Goal: Task Accomplishment & Management: Complete application form

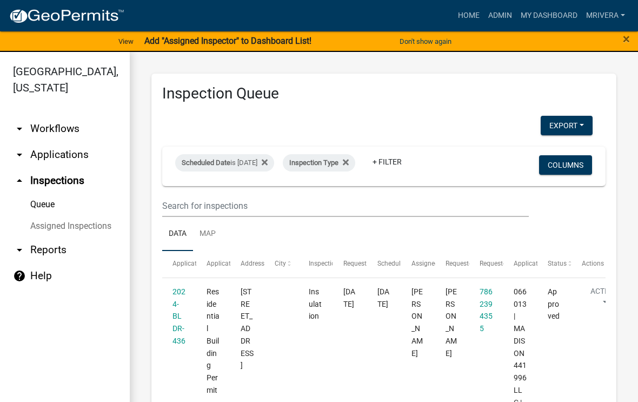
select select "1: 25"
click at [262, 161] on div "Scheduled Date is [DATE]" at bounding box center [224, 162] width 99 height 17
click at [253, 195] on input "[DATE]" at bounding box center [243, 203] width 76 height 22
type input "[DATE]"
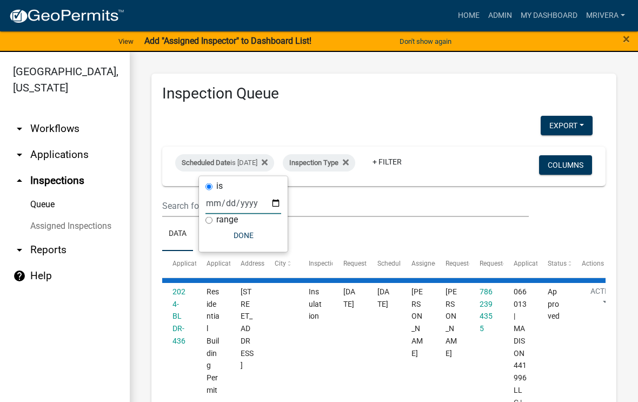
click at [392, 228] on ul "Data Map" at bounding box center [383, 234] width 443 height 34
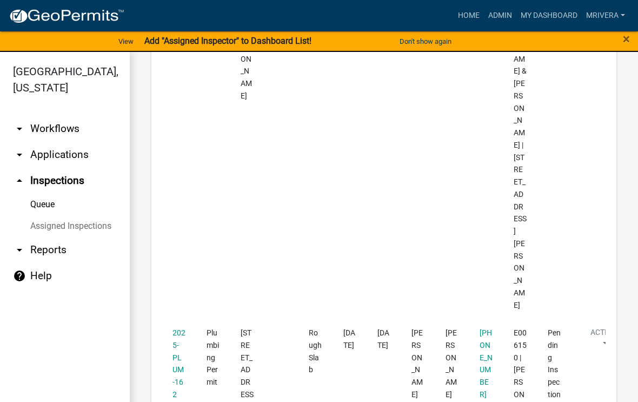
scroll to position [1538, 0]
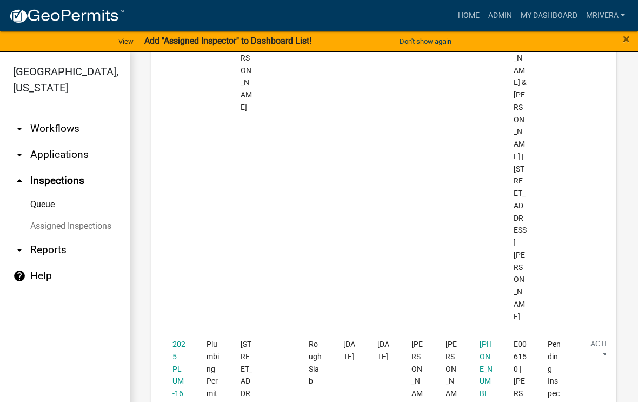
click at [180, 339] on link "2025-PLUM-162" at bounding box center [178, 374] width 13 height 70
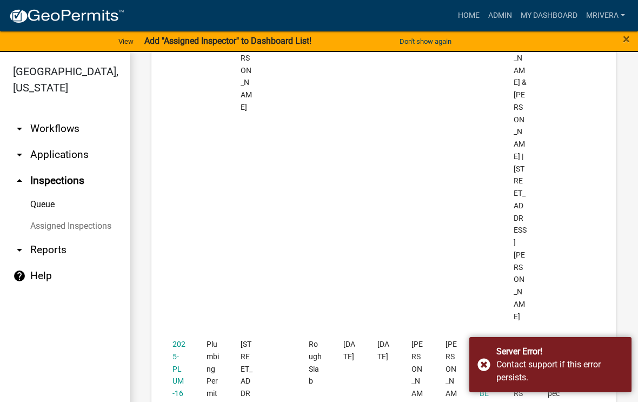
scroll to position [1538, 0]
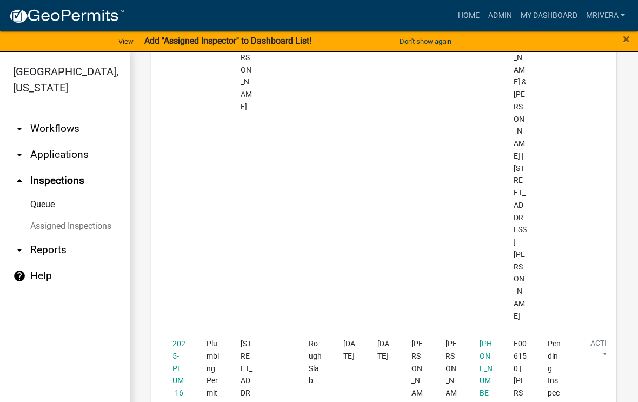
click at [616, 41] on div "×" at bounding box center [611, 41] width 53 height 23
click at [623, 37] on span "×" at bounding box center [626, 38] width 7 height 15
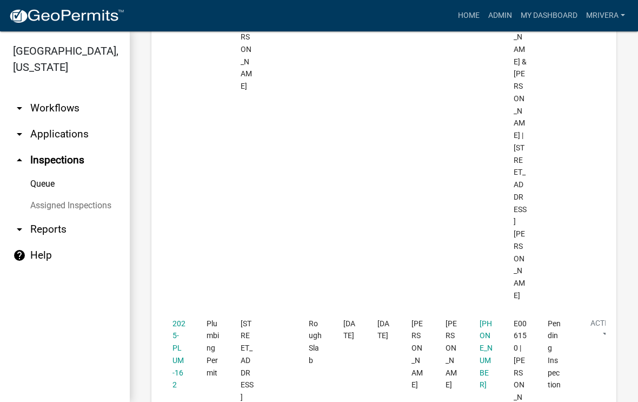
click at [178, 319] on link "2025-PLUM-162" at bounding box center [178, 354] width 13 height 70
click at [182, 319] on link "2025-PLUM-162" at bounding box center [178, 354] width 13 height 70
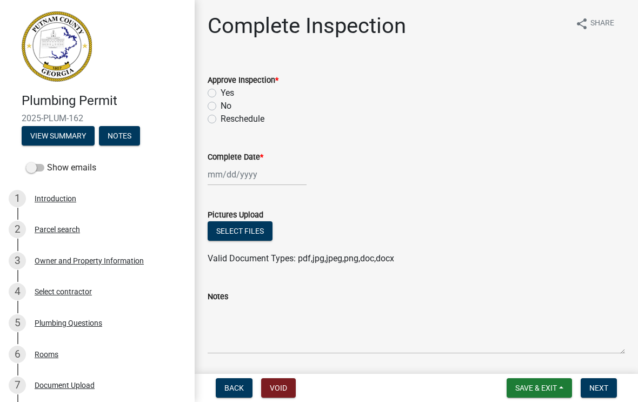
click at [221, 105] on label "No" at bounding box center [226, 105] width 11 height 13
click at [221, 105] on input "No" at bounding box center [224, 102] width 7 height 7
radio input "true"
click at [246, 176] on div at bounding box center [257, 174] width 99 height 22
select select "8"
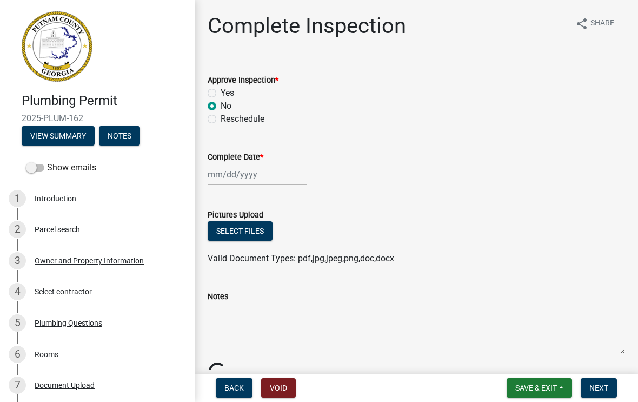
select select "2025"
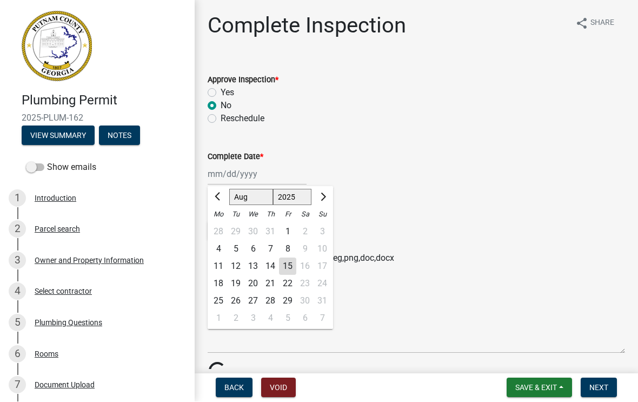
click at [288, 266] on div "15" at bounding box center [287, 266] width 17 height 17
type input "[DATE]"
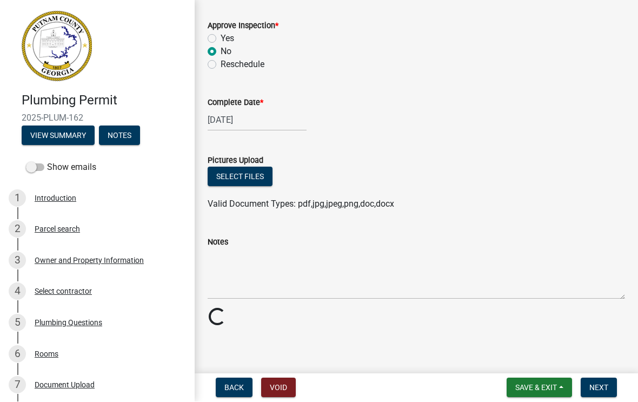
scroll to position [54, 0]
click at [248, 253] on textarea "Notes" at bounding box center [416, 274] width 417 height 51
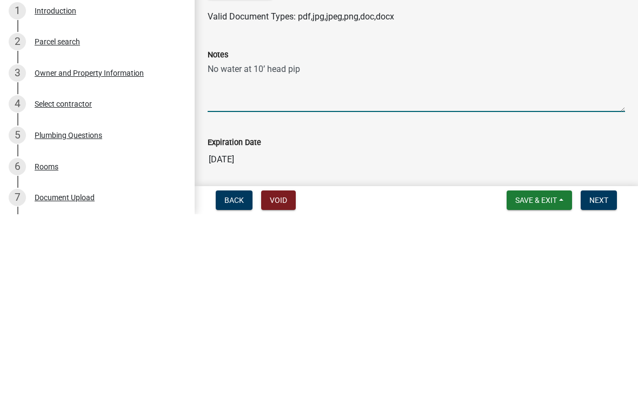
type textarea "No water at 10’ head pipe"
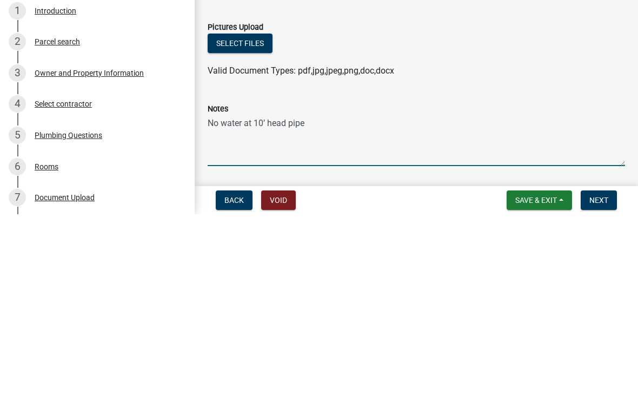
scroll to position [0, 0]
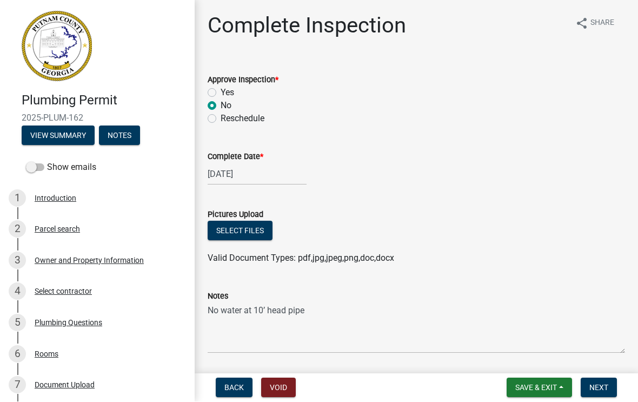
click at [602, 385] on span "Next" at bounding box center [598, 387] width 19 height 9
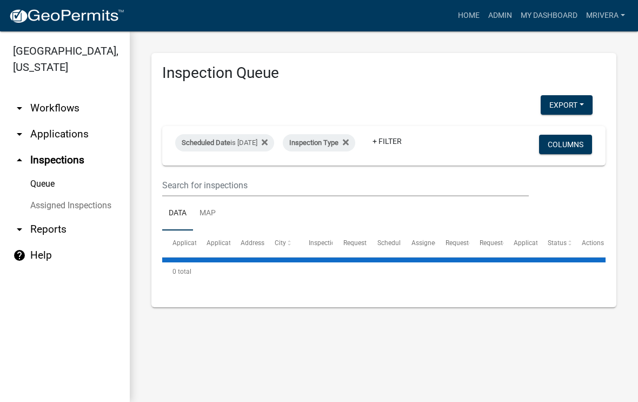
select select "1: 25"
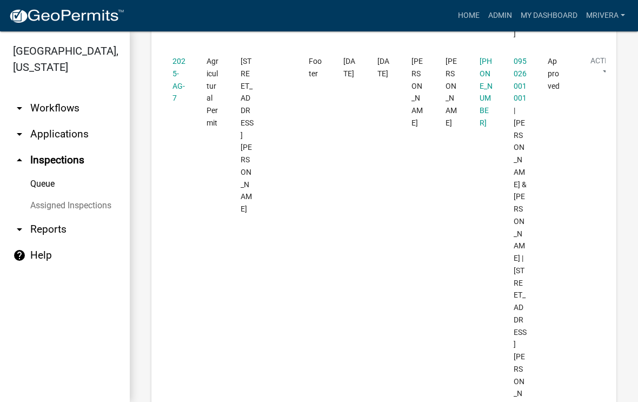
scroll to position [1422, 0]
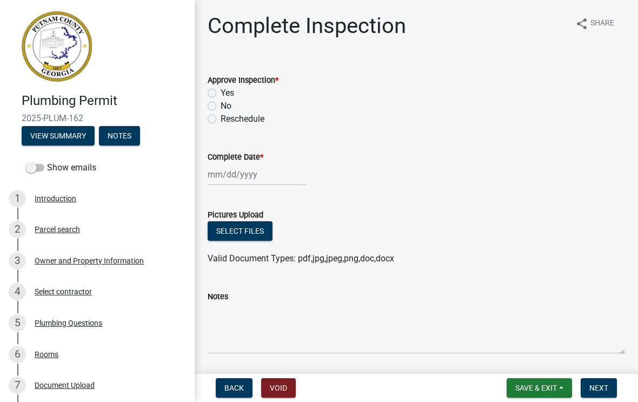
click at [222, 105] on label "No" at bounding box center [226, 105] width 11 height 13
click at [222, 105] on input "No" at bounding box center [224, 102] width 7 height 7
radio input "true"
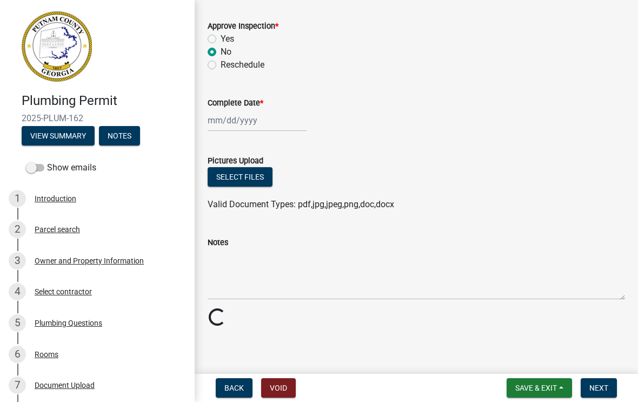
scroll to position [54, 0]
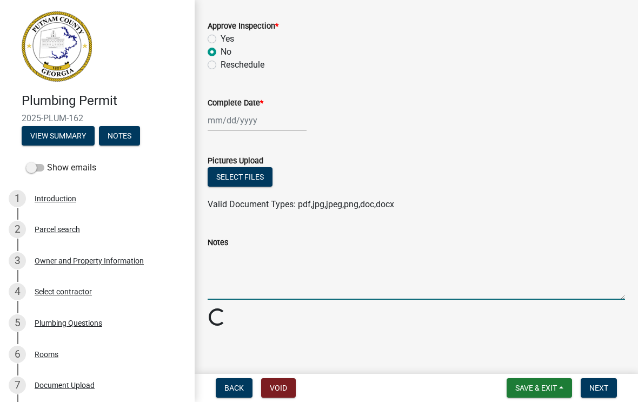
click at [251, 249] on textarea "Notes" at bounding box center [416, 274] width 417 height 51
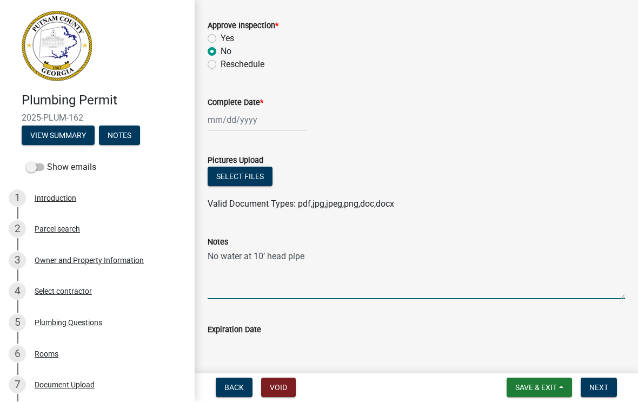
type textarea "No water at 10’ head pipe"
click at [600, 385] on span "Next" at bounding box center [598, 387] width 19 height 9
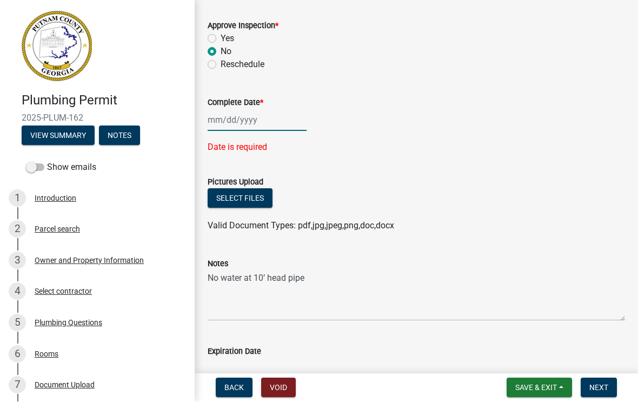
click at [234, 122] on div at bounding box center [257, 120] width 99 height 22
select select "8"
select select "2025"
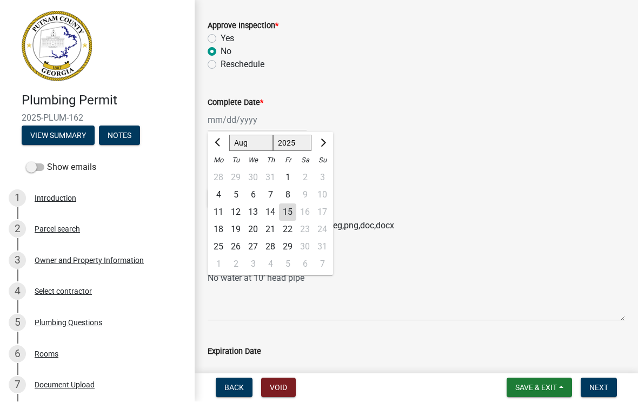
click at [288, 216] on div "15" at bounding box center [287, 212] width 17 height 17
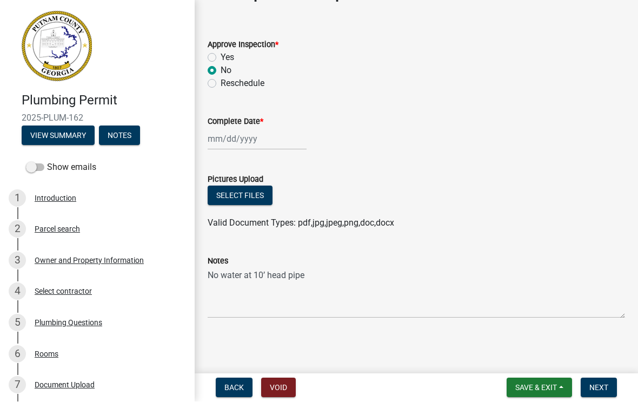
type input "[DATE]"
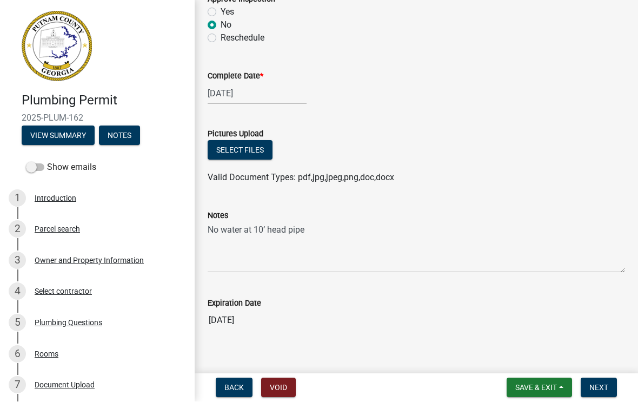
scroll to position [81, 0]
click at [599, 385] on span "Next" at bounding box center [598, 387] width 19 height 9
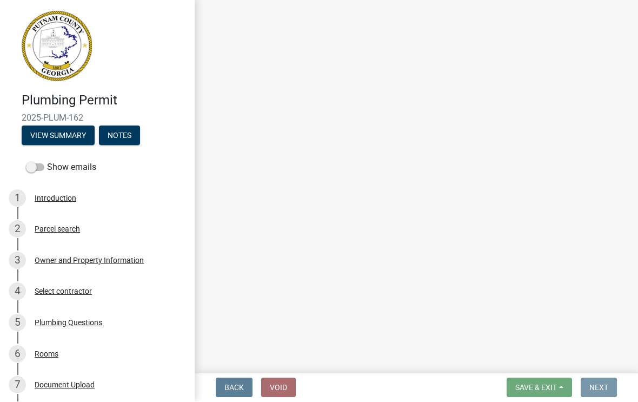
scroll to position [0, 0]
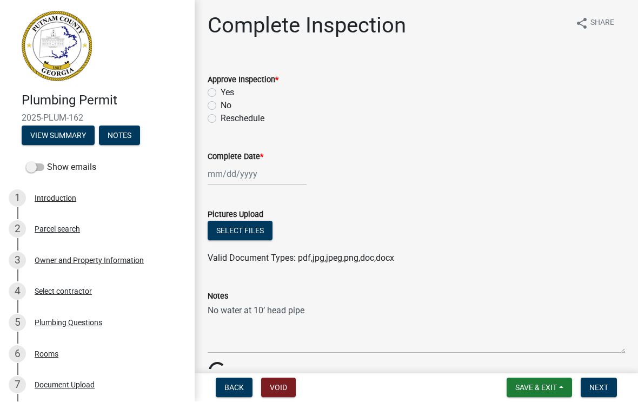
click at [208, 111] on div "No" at bounding box center [416, 105] width 417 height 13
click at [221, 104] on label "No" at bounding box center [226, 105] width 11 height 13
click at [221, 104] on input "No" at bounding box center [224, 102] width 7 height 7
radio input "true"
click at [243, 171] on div at bounding box center [257, 174] width 99 height 22
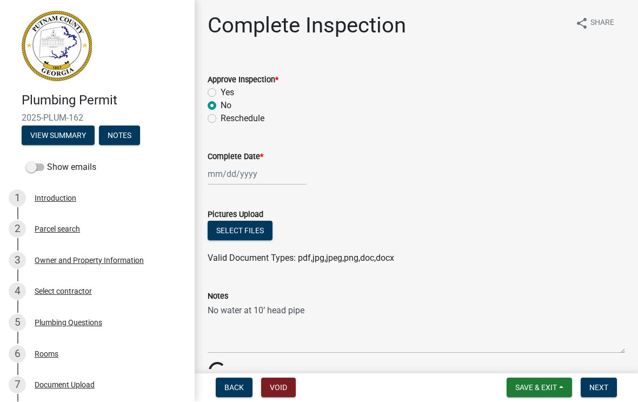
select select "8"
select select "2025"
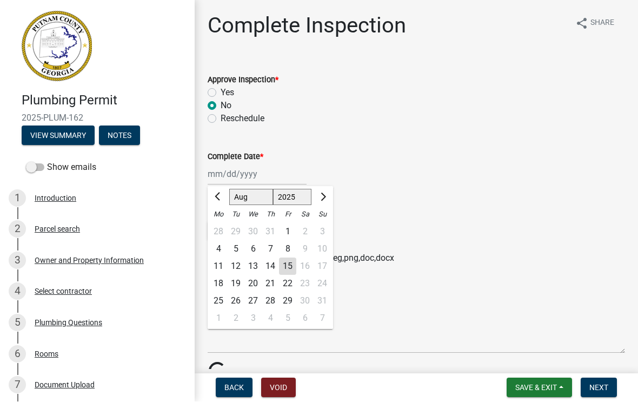
click at [287, 269] on div "15" at bounding box center [287, 266] width 17 height 17
type input "[DATE]"
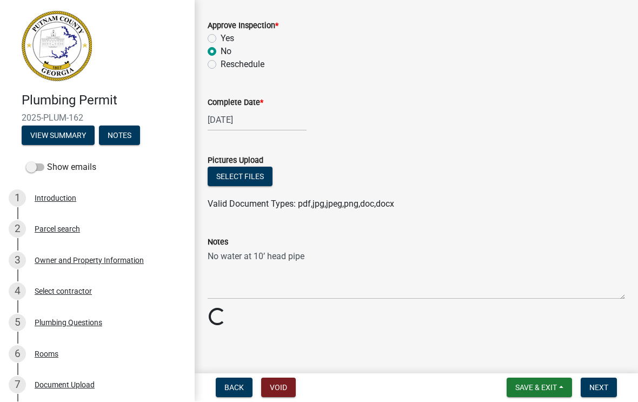
scroll to position [54, 0]
click at [536, 391] on span "Save & Exit" at bounding box center [536, 387] width 42 height 9
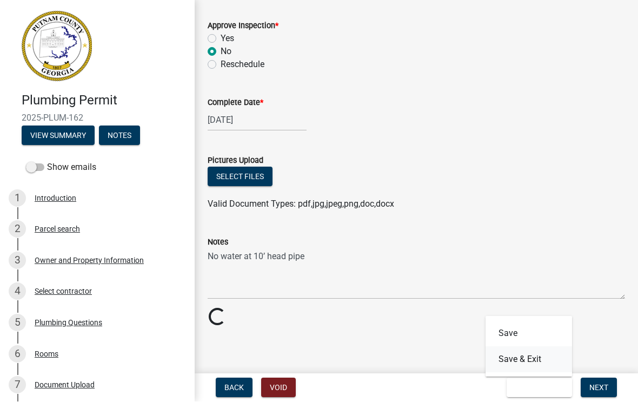
click at [530, 355] on button "Save & Exit" at bounding box center [528, 360] width 86 height 26
